Goal: Information Seeking & Learning: Learn about a topic

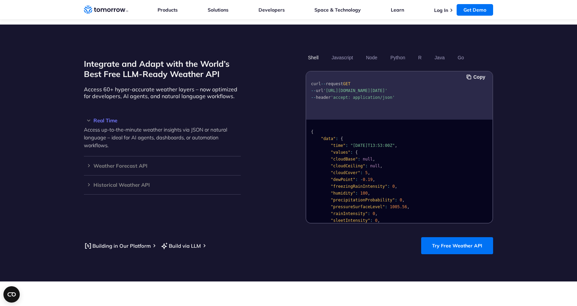
scroll to position [136, 0]
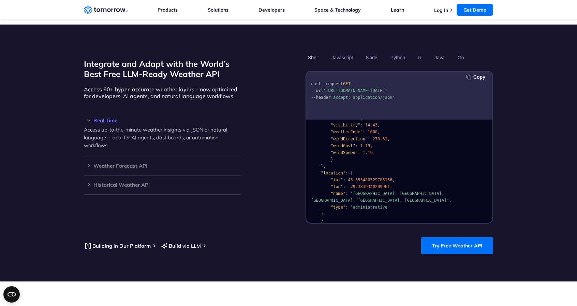
click at [421, 191] on span ""Old Toronto, Toronto, Golden Horseshoe, Ontario, Canada"" at bounding box center [380, 197] width 138 height 12
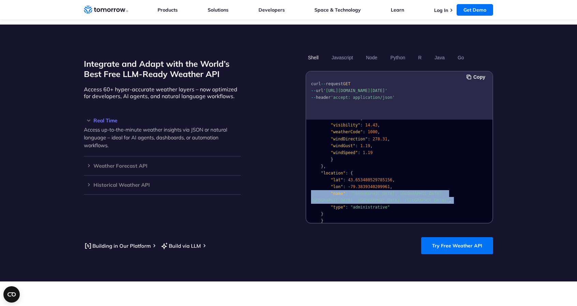
click at [421, 191] on span ""Old Toronto, Toronto, Golden Horseshoe, Ontario, Canada"" at bounding box center [380, 197] width 138 height 12
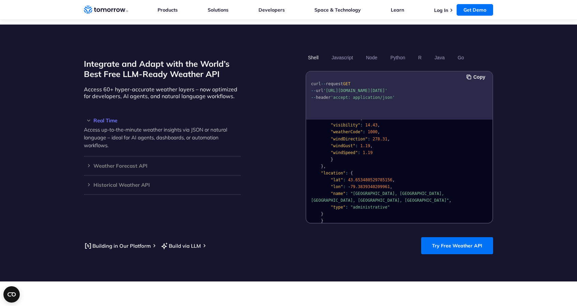
click at [398, 191] on span ""Old Toronto, Toronto, Golden Horseshoe, Ontario, Canada"" at bounding box center [380, 197] width 138 height 12
click at [422, 191] on span ""Old Toronto, Toronto, Golden Horseshoe, Ontario, Canada"" at bounding box center [380, 197] width 138 height 12
click at [140, 163] on h3 "Weather Forecast API" at bounding box center [162, 165] width 157 height 5
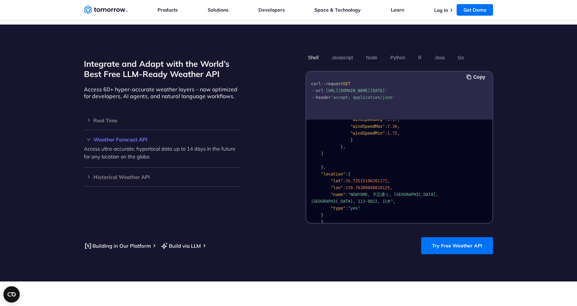
scroll to position [909, 0]
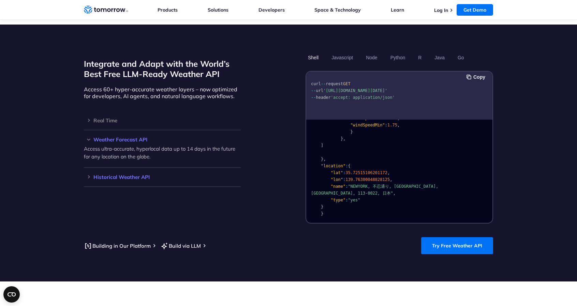
click at [117, 174] on div "Historical Weather API Optimize your operations with access to hourly and daily…" at bounding box center [162, 177] width 157 height 19
click at [119, 175] on h3 "Historical Weather API" at bounding box center [162, 177] width 157 height 5
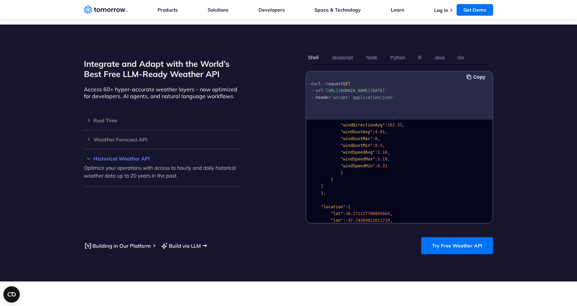
click at [184, 242] on link "Build via LLM" at bounding box center [180, 246] width 41 height 9
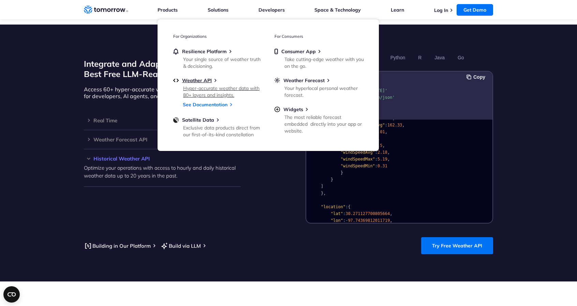
click at [199, 95] on div "Hyper-accurate weather data with 80+ layers and insights." at bounding box center [222, 92] width 79 height 14
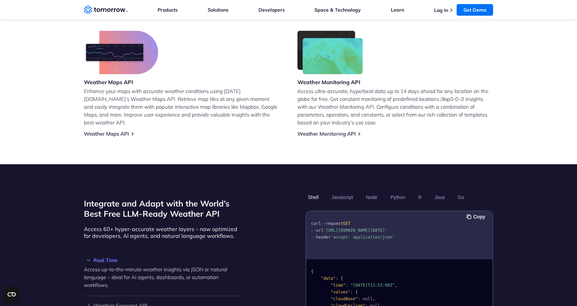
scroll to position [571, 0]
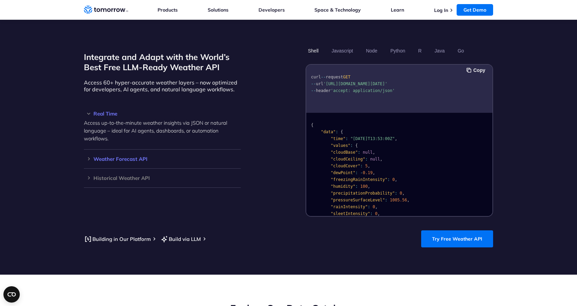
click at [129, 157] on h3 "Weather Forecast API" at bounding box center [162, 159] width 157 height 5
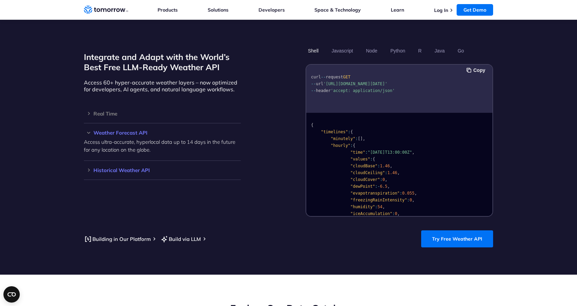
click at [130, 168] on h3 "Historical Weather API" at bounding box center [162, 170] width 157 height 5
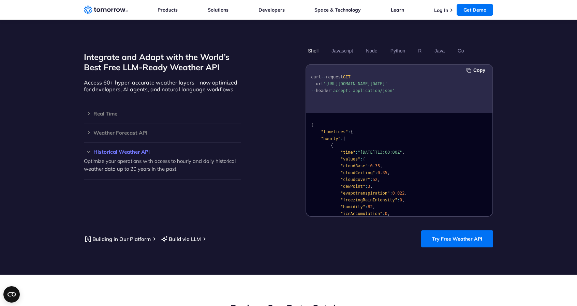
click at [130, 149] on h3 "Historical Weather API" at bounding box center [162, 151] width 157 height 5
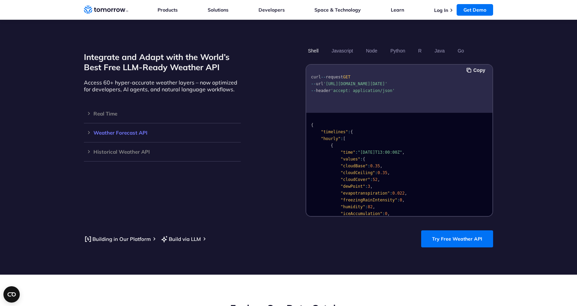
click at [120, 130] on h3 "Weather Forecast API" at bounding box center [162, 132] width 157 height 5
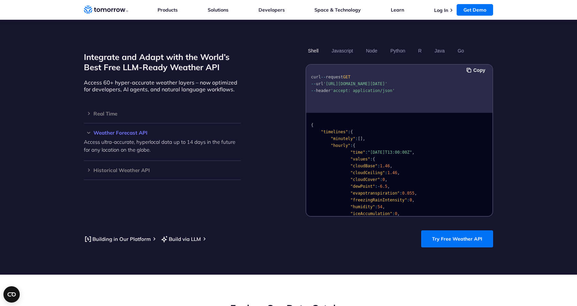
click at [120, 130] on h3 "Weather Forecast API" at bounding box center [162, 132] width 157 height 5
click at [122, 143] on div "Historical Weather API Optimize your operations with access to hourly and daily…" at bounding box center [162, 152] width 157 height 19
click at [125, 149] on h3 "Historical Weather API" at bounding box center [162, 151] width 157 height 5
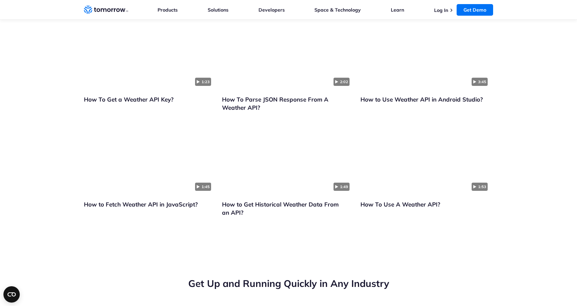
scroll to position [1616, 0]
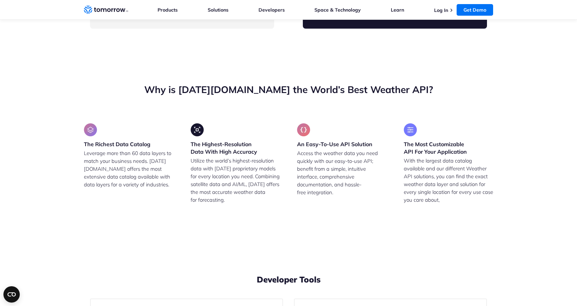
drag, startPoint x: 210, startPoint y: 129, endPoint x: 115, endPoint y: 118, distance: 95.8
drag, startPoint x: 377, startPoint y: 117, endPoint x: 337, endPoint y: 109, distance: 41.1
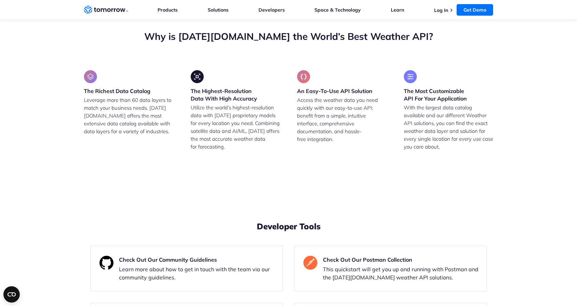
scroll to position [1670, 0]
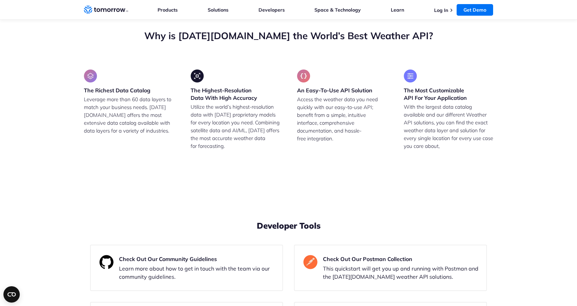
drag, startPoint x: 440, startPoint y: 143, endPoint x: 353, endPoint y: 137, distance: 86.5
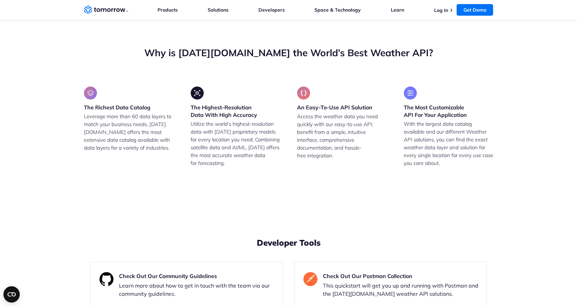
scroll to position [1650, 0]
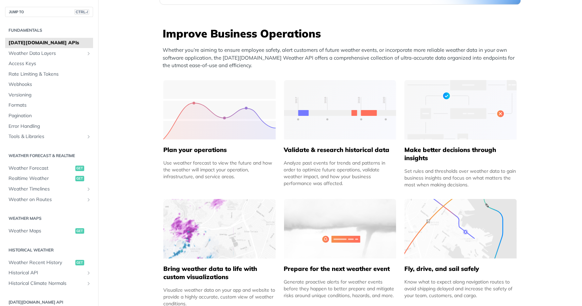
scroll to position [274, 0]
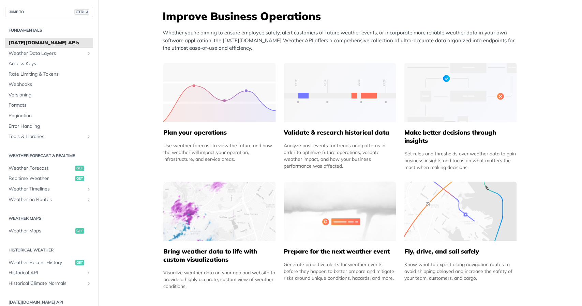
click at [209, 132] on h5 "Plan your operations" at bounding box center [219, 133] width 113 height 8
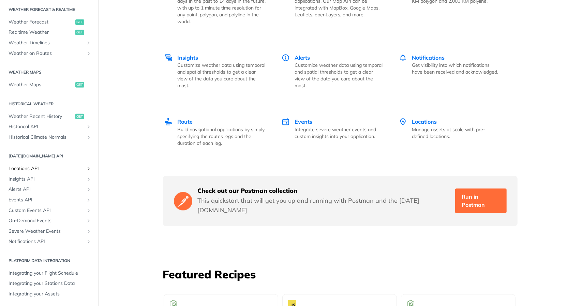
scroll to position [1013, 0]
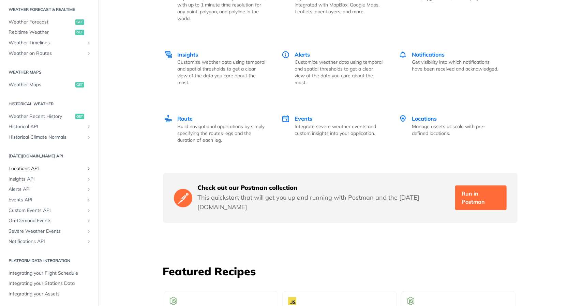
click at [30, 165] on span "Locations API" at bounding box center [47, 168] width 76 height 7
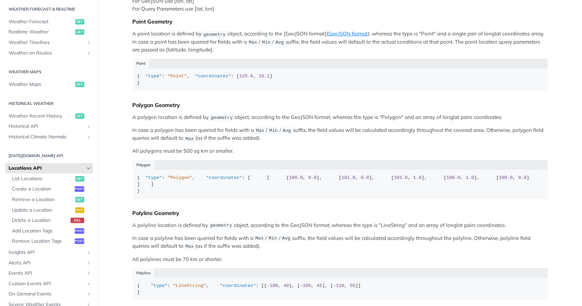
scroll to position [126, 0]
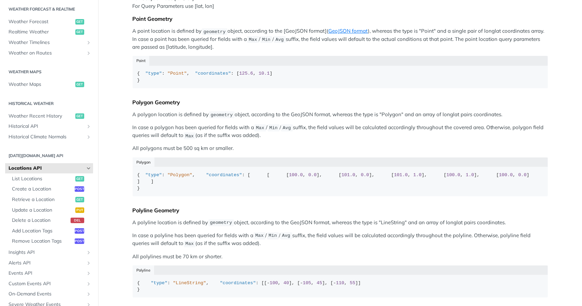
click at [180, 165] on div "Predefined locations can be queried in any of the data endpoints (/timeline, /r…" at bounding box center [341, 128] width 416 height 349
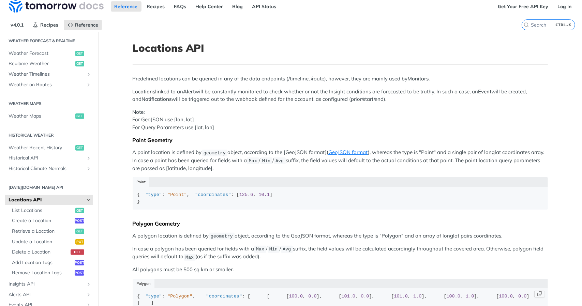
scroll to position [0, 0]
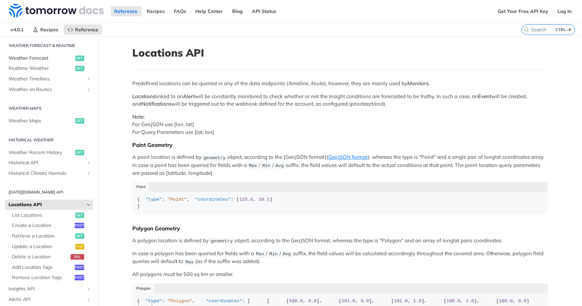
click at [41, 56] on span "Weather Forecast" at bounding box center [41, 58] width 65 height 7
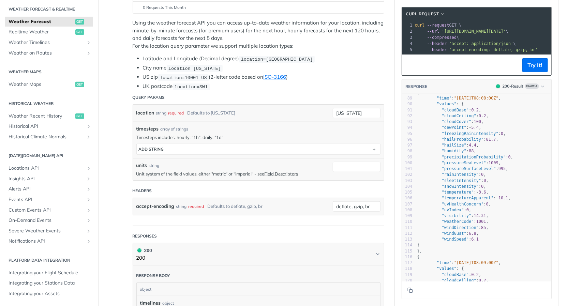
click at [450, 171] on span ""pressureSurfaceLevel"" at bounding box center [469, 168] width 54 height 5
type textarea ""pressureSurfaceLevel": 995,"
click at [450, 171] on span ""pressureSurfaceLevel"" at bounding box center [469, 168] width 54 height 5
click at [446, 194] on span ""temperature"" at bounding box center [458, 192] width 32 height 5
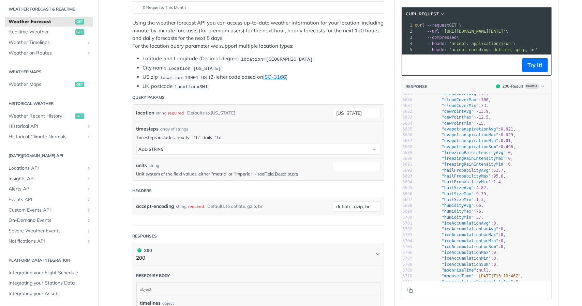
drag, startPoint x: 546, startPoint y: 269, endPoint x: 557, endPoint y: 200, distance: 70.2
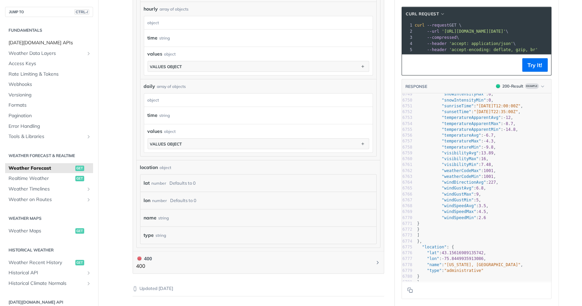
click at [46, 42] on span "[DATE][DOMAIN_NAME] APIs" at bounding box center [50, 43] width 83 height 7
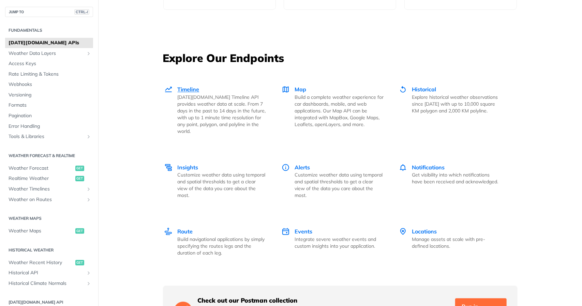
click at [195, 95] on p "[DATE][DOMAIN_NAME] Timeline API provides weather data at scale. From 7 days in…" at bounding box center [222, 114] width 89 height 41
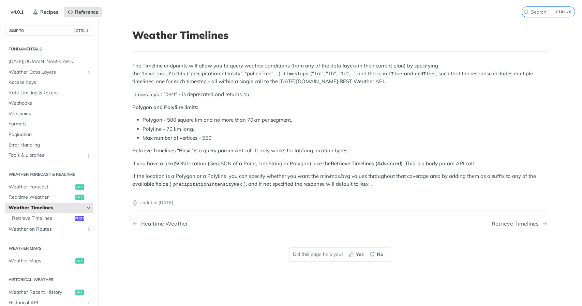
scroll to position [18, 0]
click at [176, 163] on p "If you have a geoJSON location (GeoJSON of a Point, LineString or Polygon), use…" at bounding box center [341, 164] width 416 height 8
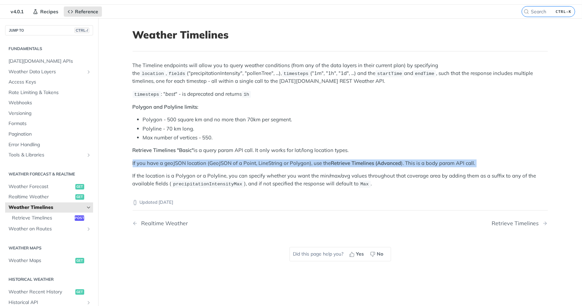
click at [176, 163] on p "If you have a geoJSON location (GeoJSON of a Point, LineString or Polygon), use…" at bounding box center [341, 164] width 416 height 8
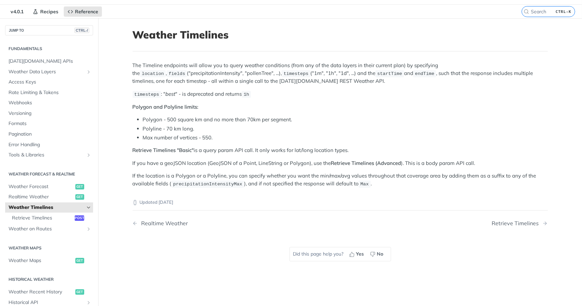
click at [175, 172] on p "If the location is a Polygon or a Polyline, you can specify whether you want th…" at bounding box center [341, 180] width 416 height 16
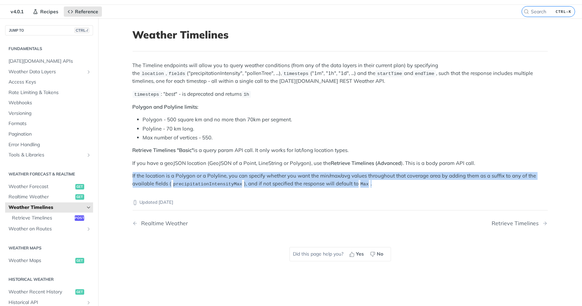
click at [175, 172] on p "If the location is a Polygon or a Polyline, you can specify whether you want th…" at bounding box center [341, 180] width 416 height 16
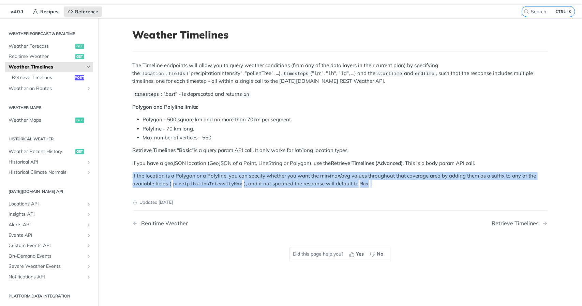
scroll to position [158, 0]
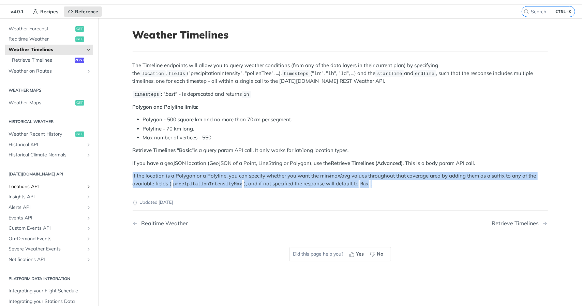
click at [36, 187] on span "Locations API" at bounding box center [47, 187] width 76 height 7
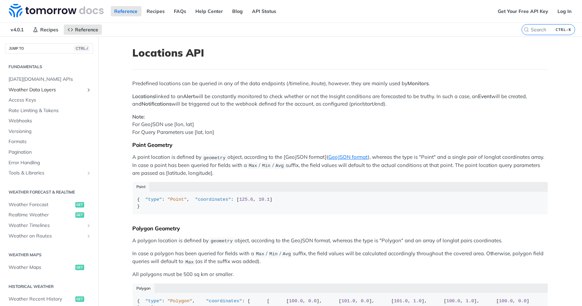
click at [38, 89] on span "Weather Data Layers" at bounding box center [47, 90] width 76 height 7
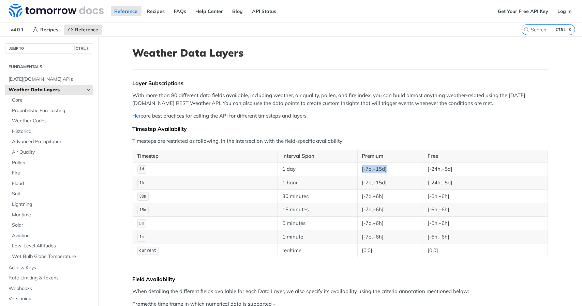
drag, startPoint x: 408, startPoint y: 169, endPoint x: 356, endPoint y: 165, distance: 52.0
click at [358, 165] on td "[-7d,+15d]" at bounding box center [391, 169] width 66 height 14
drag, startPoint x: 396, startPoint y: 183, endPoint x: 354, endPoint y: 180, distance: 42.4
click at [354, 180] on tr "1h 1 hour [-7d,+15d] [-24h,+5d]" at bounding box center [340, 183] width 415 height 14
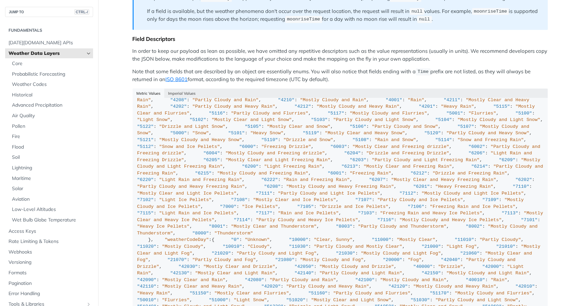
scroll to position [591, 0]
click at [29, 77] on span "Probabilistic Forecasting" at bounding box center [51, 74] width 79 height 7
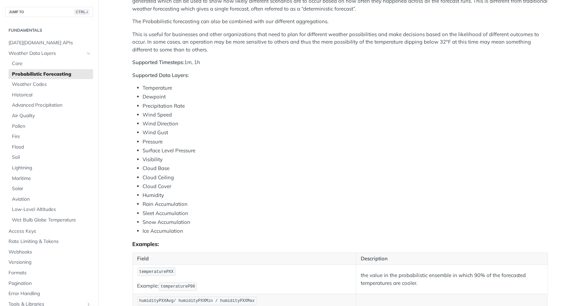
scroll to position [179, 0]
click at [19, 66] on span "Core" at bounding box center [51, 63] width 79 height 7
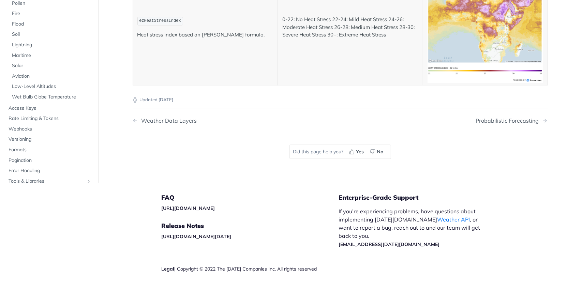
scroll to position [3367, 0]
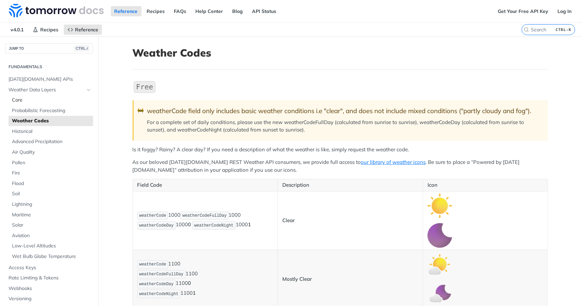
click at [23, 96] on link "Core" at bounding box center [51, 100] width 85 height 10
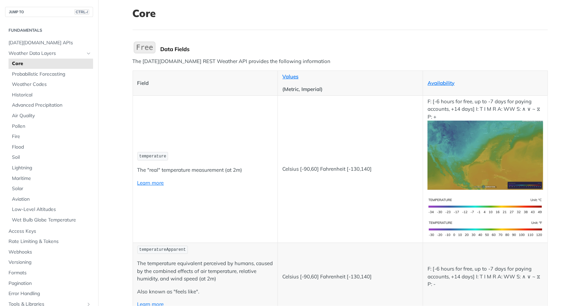
scroll to position [37, 0]
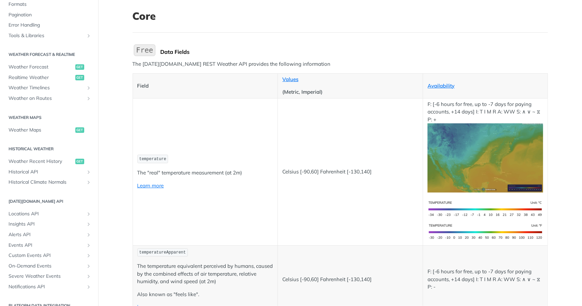
scroll to position [315, 0]
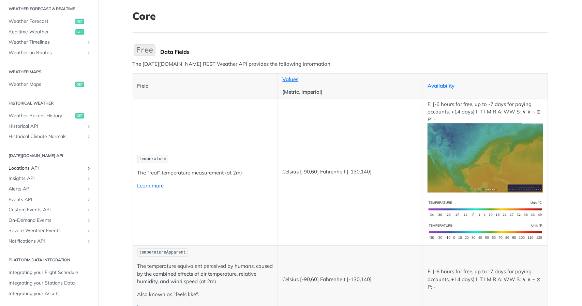
click at [38, 170] on span "Locations API" at bounding box center [47, 168] width 76 height 7
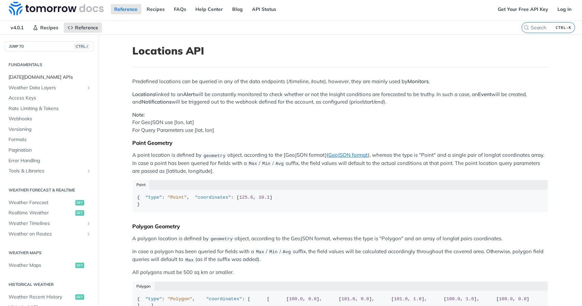
click at [37, 76] on span "[DATE][DOMAIN_NAME] APIs" at bounding box center [50, 77] width 83 height 7
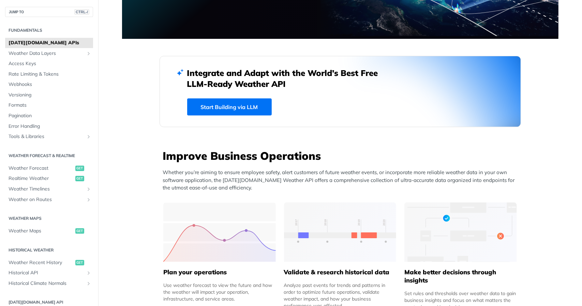
scroll to position [84, 0]
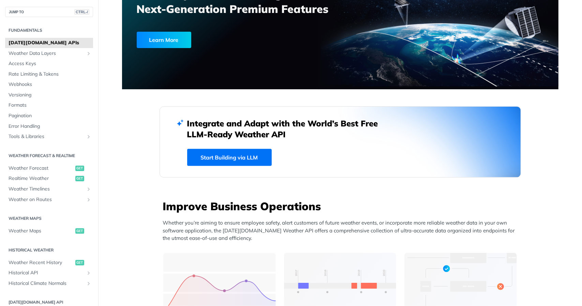
click at [220, 152] on link "Start Building via LLM" at bounding box center [229, 157] width 85 height 17
